Goal: Task Accomplishment & Management: Manage account settings

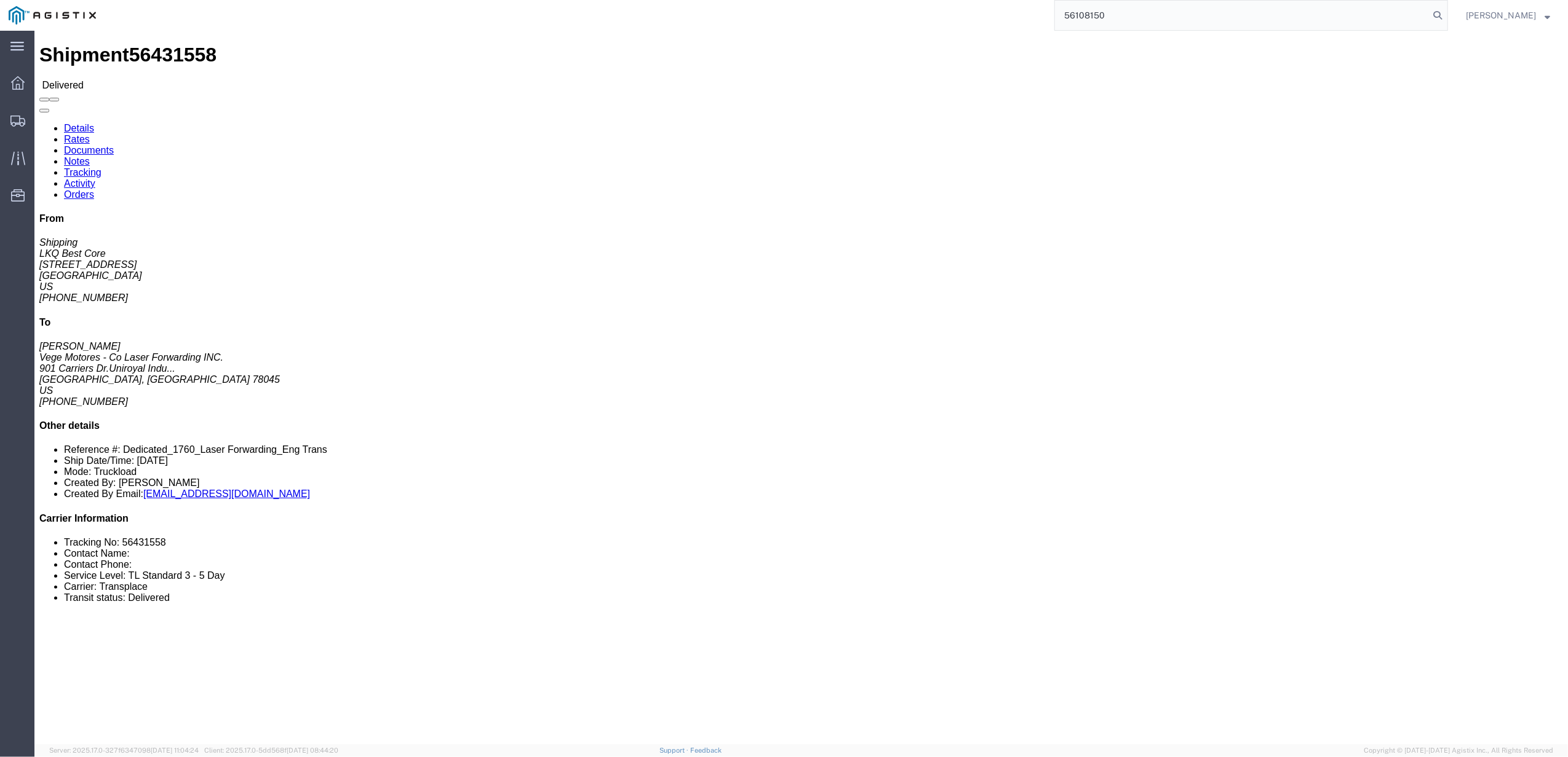
type input "56108150"
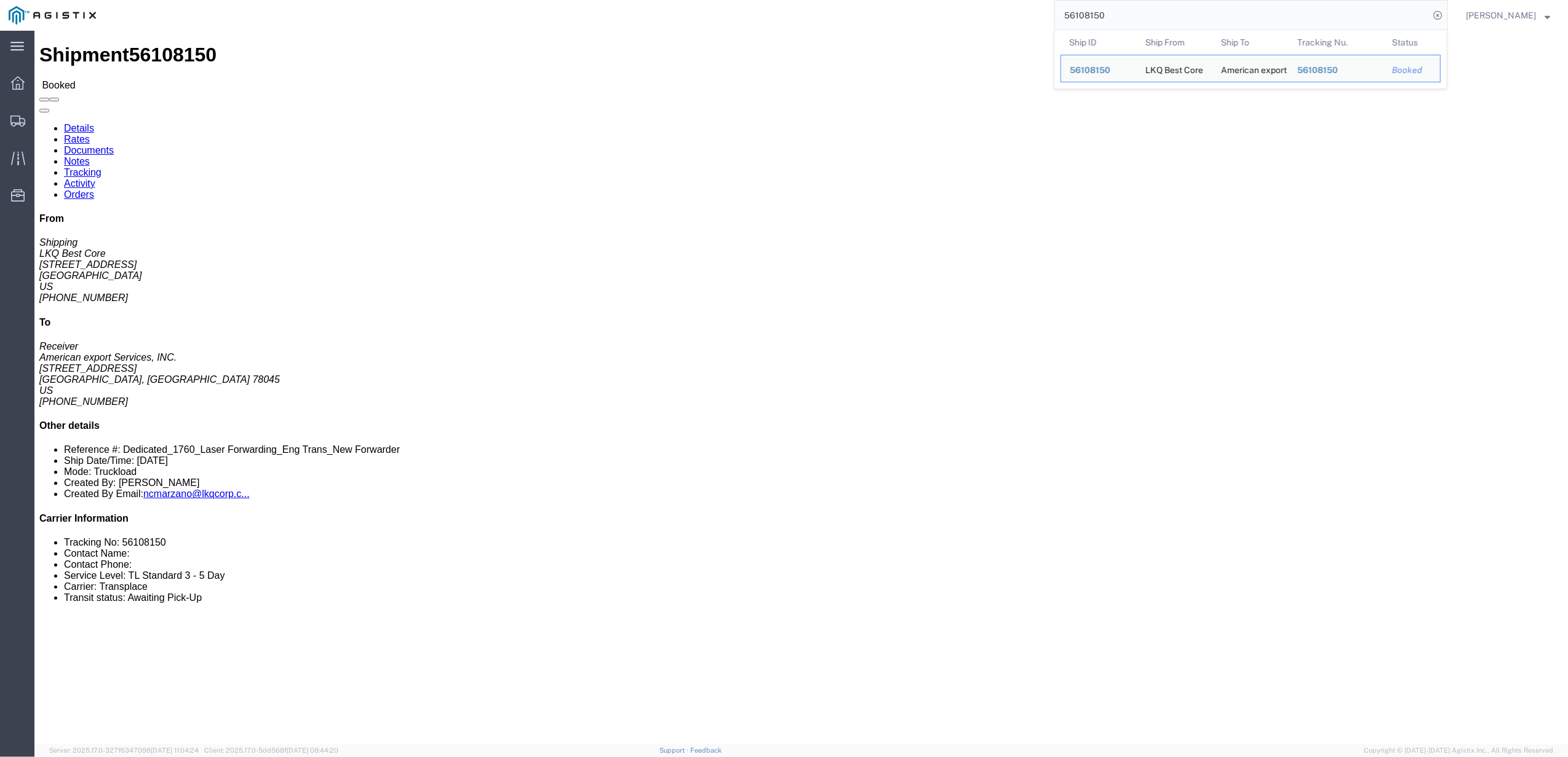
click at [1163, 25] on input "56108150" at bounding box center [1241, 15] width 374 height 30
click link "Tracking"
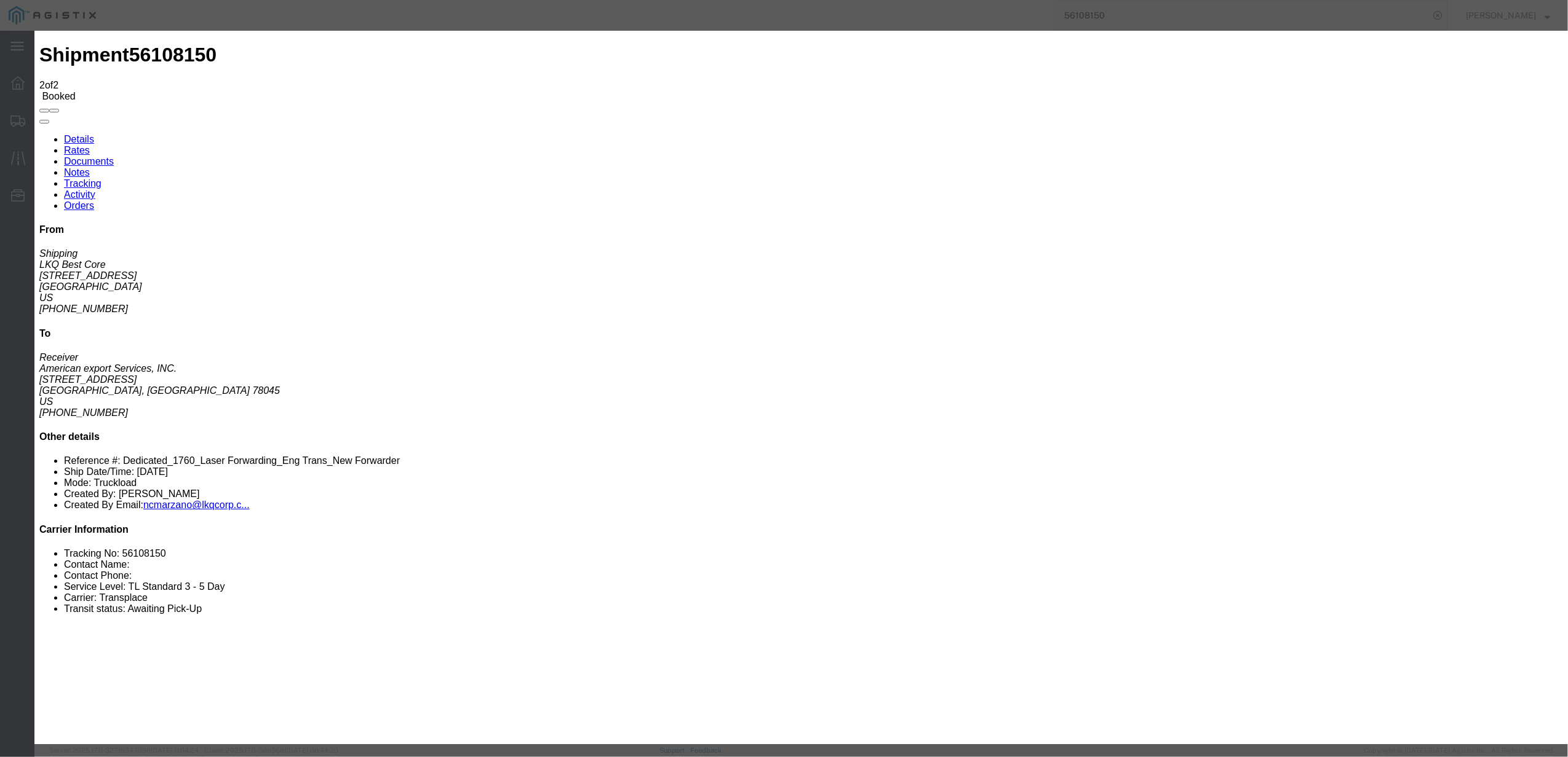
type input "[DATE]"
type input "11:00 AM"
select select "DELIVRED"
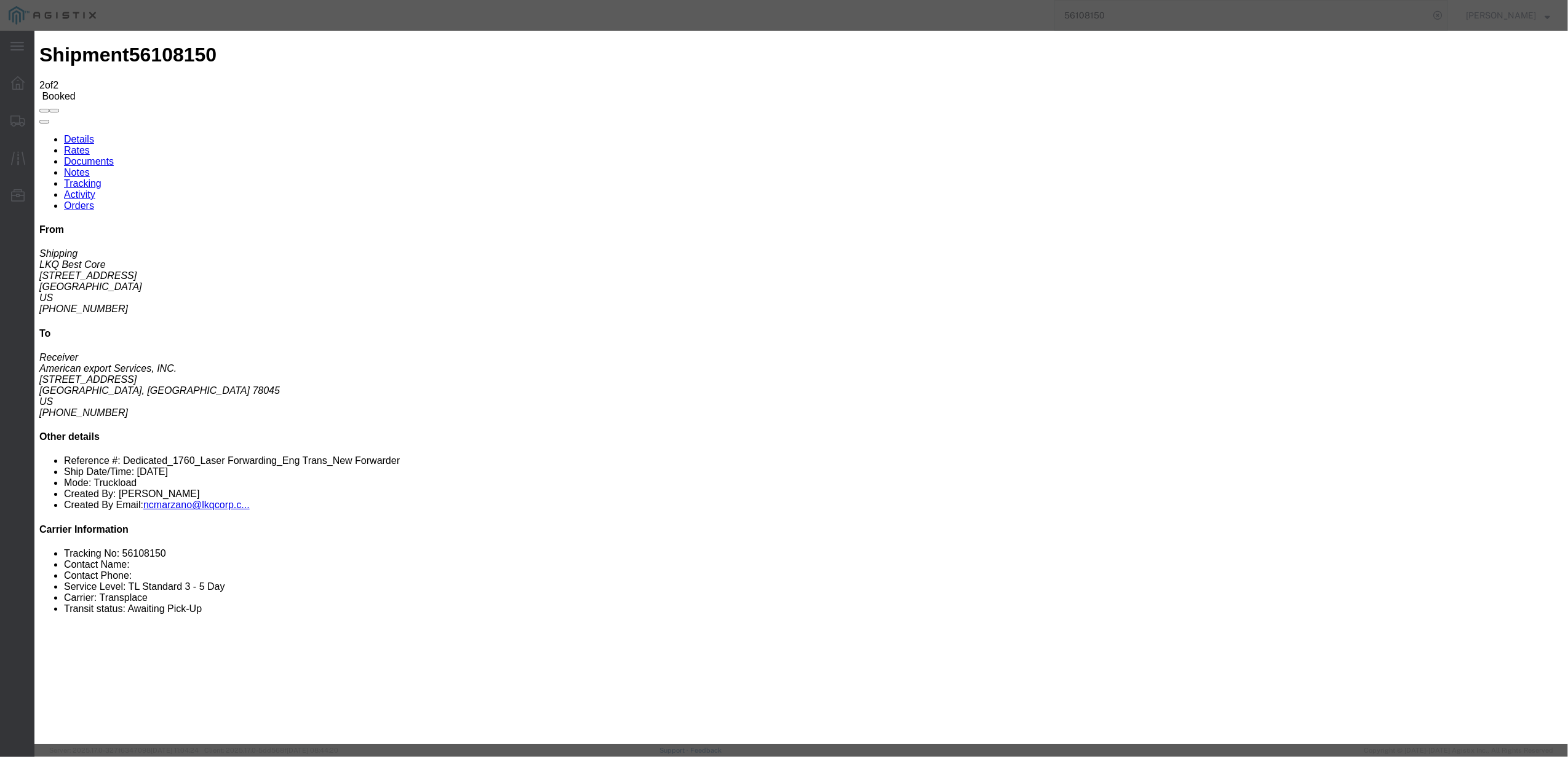
type input "[DATE]"
type input "10:00 AM"
type input "wichita"
